Goal: Information Seeking & Learning: Find specific fact

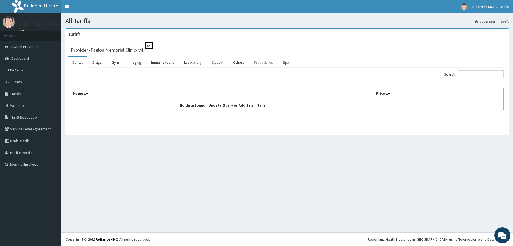
click at [259, 61] on link "Procedures" at bounding box center [264, 62] width 28 height 11
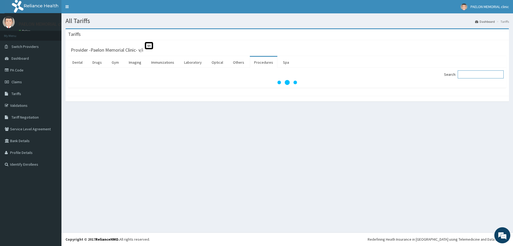
click at [477, 72] on input "Search:" at bounding box center [481, 74] width 46 height 8
click at [473, 76] on input "Search:" at bounding box center [481, 74] width 46 height 8
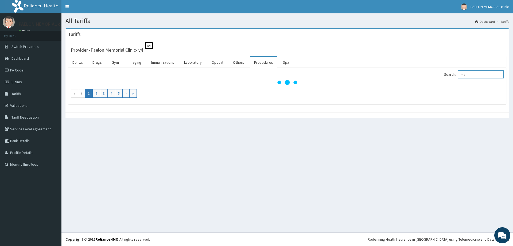
type input "m"
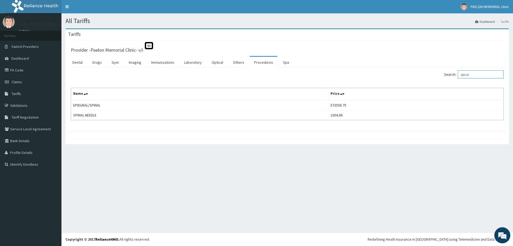
drag, startPoint x: 475, startPoint y: 75, endPoint x: 444, endPoint y: 76, distance: 30.8
click at [445, 76] on div "Search: spinal" at bounding box center [397, 74] width 213 height 9
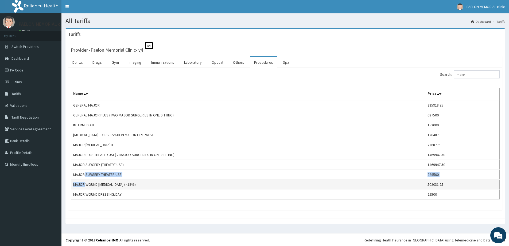
drag, startPoint x: 84, startPoint y: 172, endPoint x: 84, endPoint y: 181, distance: 8.3
click at [84, 181] on tbody "GENERAL MAJOR 285918.75 GENERAL MAJOR PLUS (TWO MAJOR SURGERIES IN ONE SITTING)…" at bounding box center [285, 149] width 429 height 99
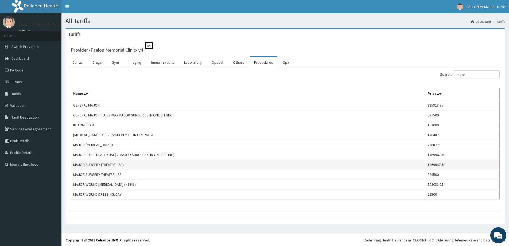
click at [303, 161] on td "MAJOR SURGERY (THEATRE USE)" at bounding box center [248, 165] width 355 height 10
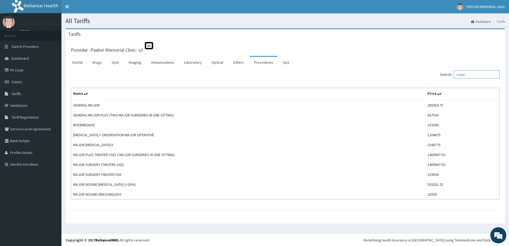
click at [473, 75] on input "major" at bounding box center [477, 74] width 46 height 8
drag, startPoint x: 473, startPoint y: 75, endPoint x: 441, endPoint y: 76, distance: 31.8
click at [441, 76] on div "Search: major" at bounding box center [395, 74] width 211 height 9
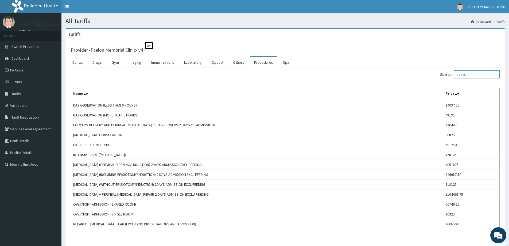
drag, startPoint x: 475, startPoint y: 75, endPoint x: 445, endPoint y: 74, distance: 30.5
click at [446, 74] on label "Search: admis" at bounding box center [470, 74] width 60 height 8
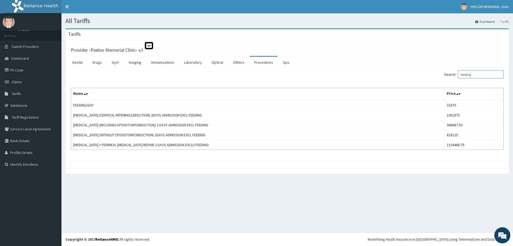
drag, startPoint x: 486, startPoint y: 75, endPoint x: 454, endPoint y: 74, distance: 32.1
click at [454, 74] on label "Search: feeding" at bounding box center [474, 74] width 60 height 8
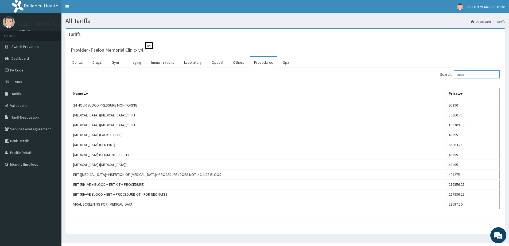
type input "blood"
click at [191, 61] on link "Laboratory" at bounding box center [193, 62] width 26 height 11
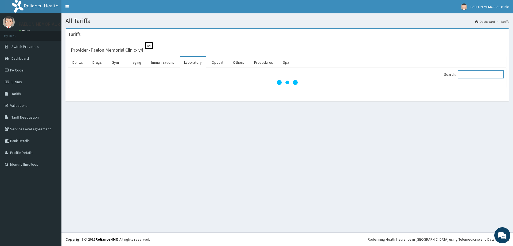
click at [482, 75] on input "Search:" at bounding box center [481, 74] width 46 height 8
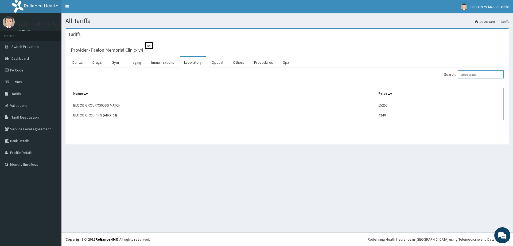
drag, startPoint x: 487, startPoint y: 76, endPoint x: 448, endPoint y: 73, distance: 38.9
click at [448, 73] on div "Search: blood group" at bounding box center [397, 74] width 213 height 9
type input "blood group"
click at [257, 62] on link "Procedures" at bounding box center [264, 62] width 28 height 11
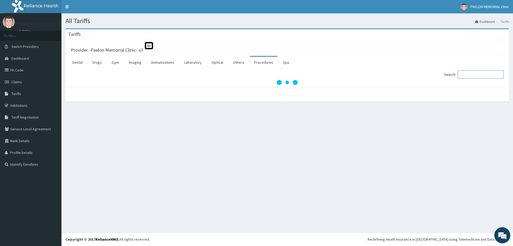
click at [494, 72] on input "Search:" at bounding box center [481, 74] width 46 height 8
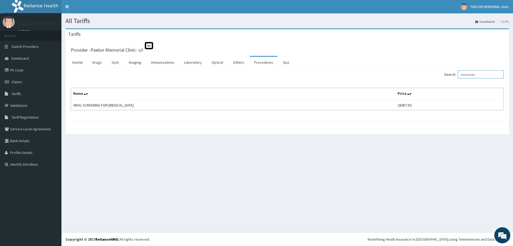
drag, startPoint x: 485, startPoint y: 75, endPoint x: 430, endPoint y: 75, distance: 55.1
click at [434, 75] on div "Search: viral scree" at bounding box center [397, 74] width 213 height 9
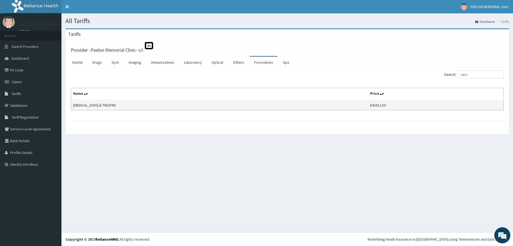
click at [392, 105] on td "843412.50" at bounding box center [436, 105] width 136 height 10
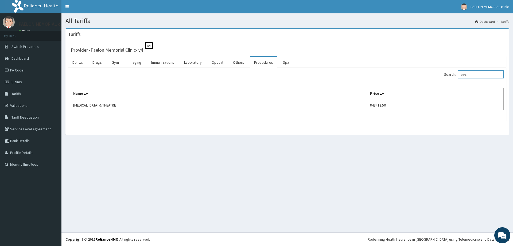
click at [479, 74] on input "cercl" at bounding box center [481, 74] width 46 height 8
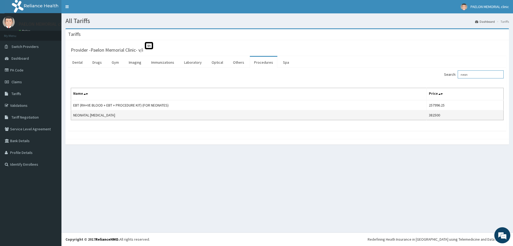
type input "neon"
click at [142, 118] on td "NEONATAL [MEDICAL_DATA]" at bounding box center [249, 115] width 356 height 10
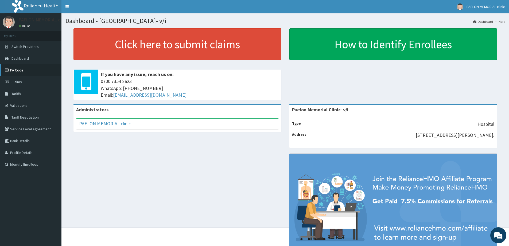
click at [22, 69] on link "PA Code" at bounding box center [30, 70] width 61 height 12
